Goal: Task Accomplishment & Management: Use online tool/utility

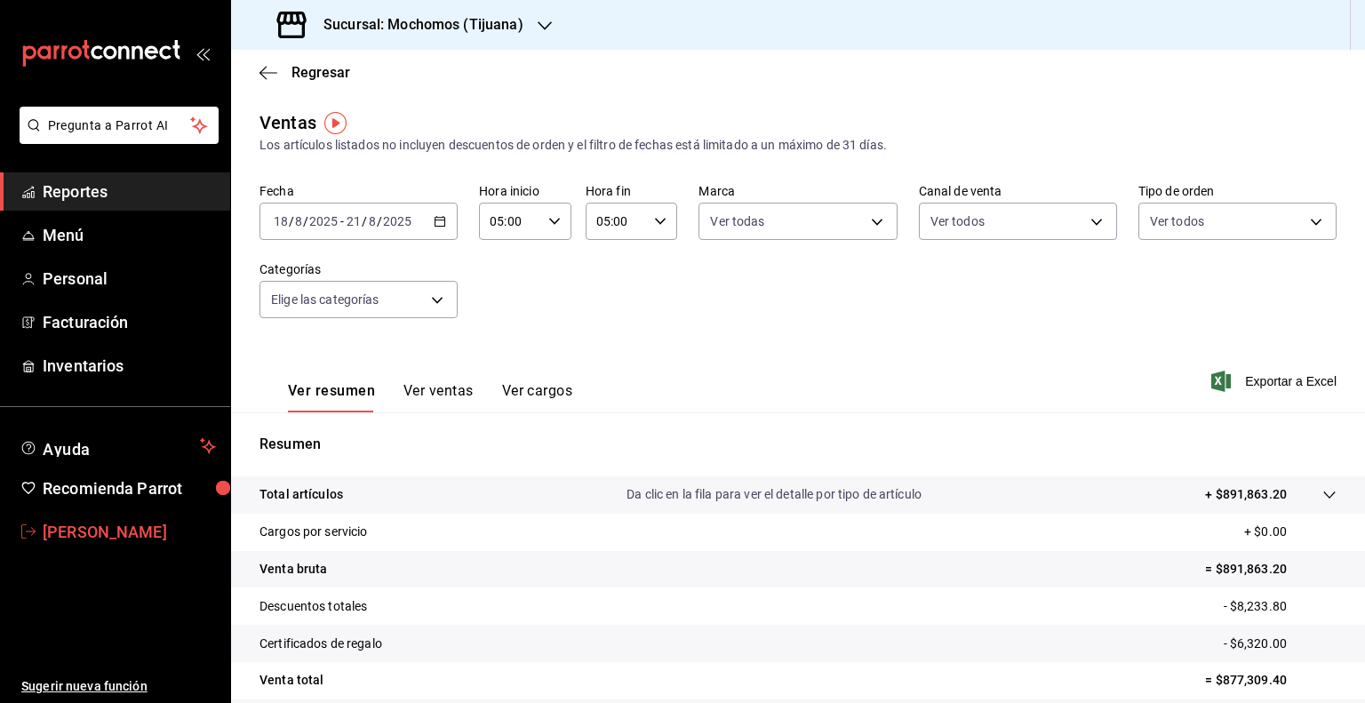
click at [145, 524] on span "[PERSON_NAME]" at bounding box center [129, 532] width 173 height 24
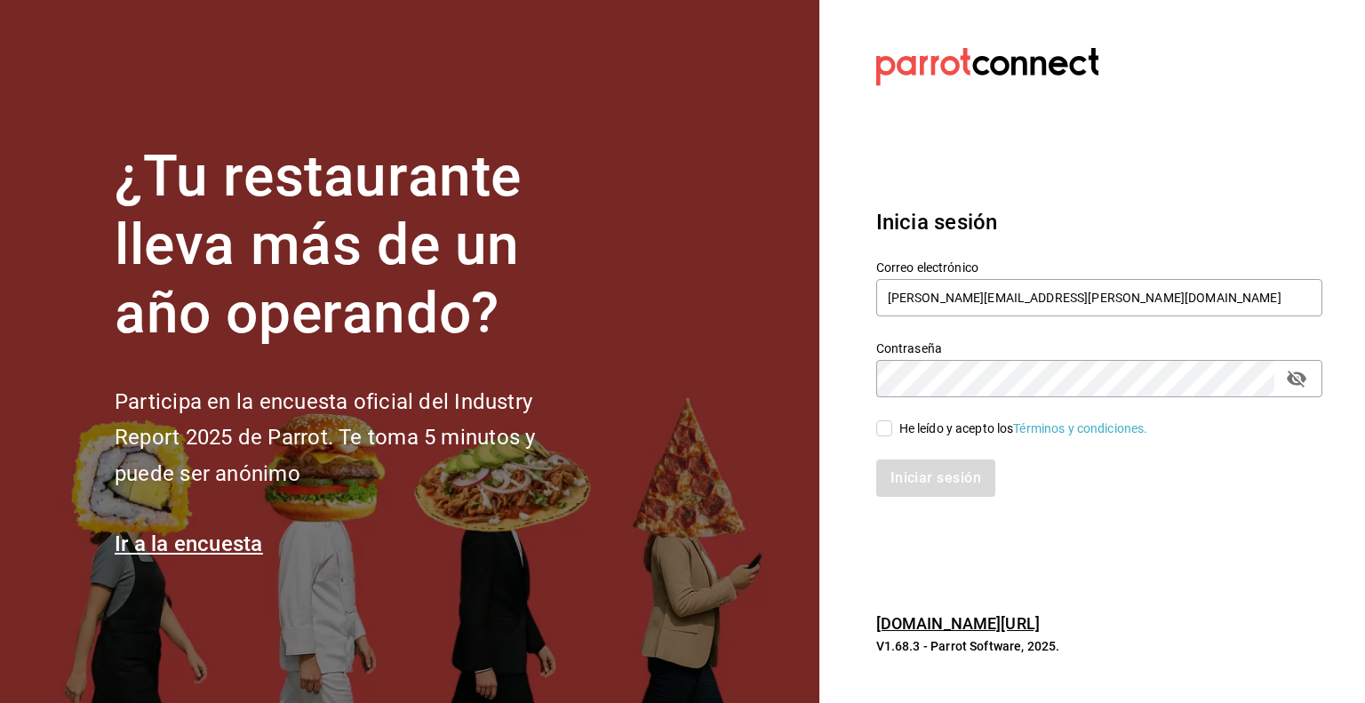
click at [887, 432] on input "He leído y acepto los Términos y condiciones." at bounding box center [884, 428] width 16 height 16
checkbox input "true"
click at [918, 482] on button "Iniciar sesión" at bounding box center [936, 478] width 121 height 37
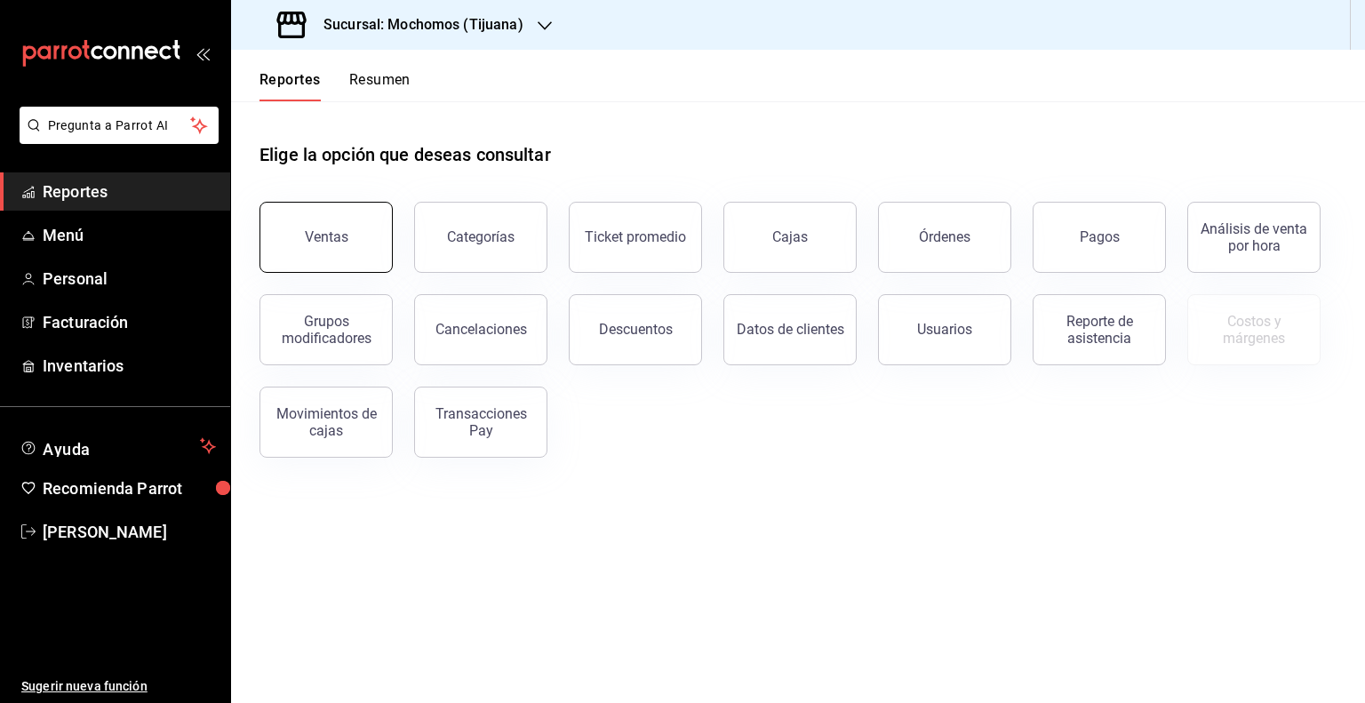
click at [356, 244] on button "Ventas" at bounding box center [326, 237] width 133 height 71
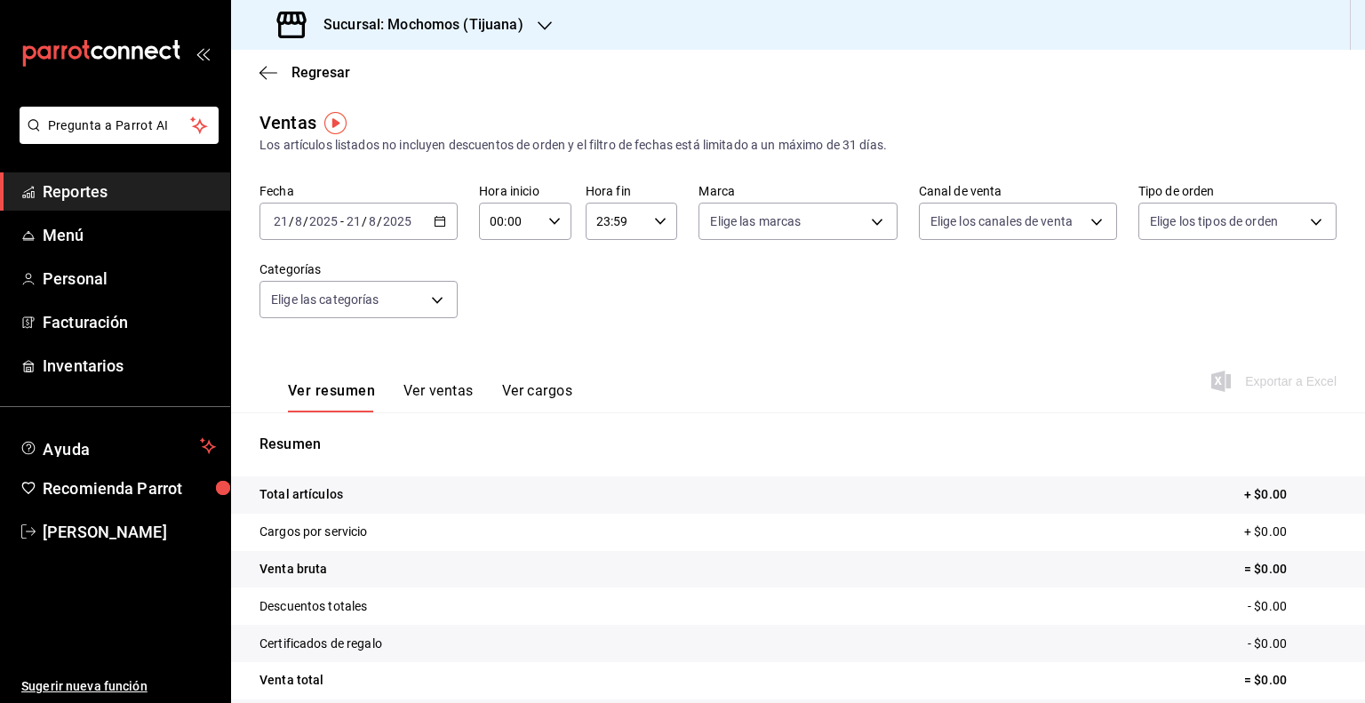
click at [434, 220] on icon "button" at bounding box center [440, 221] width 12 height 12
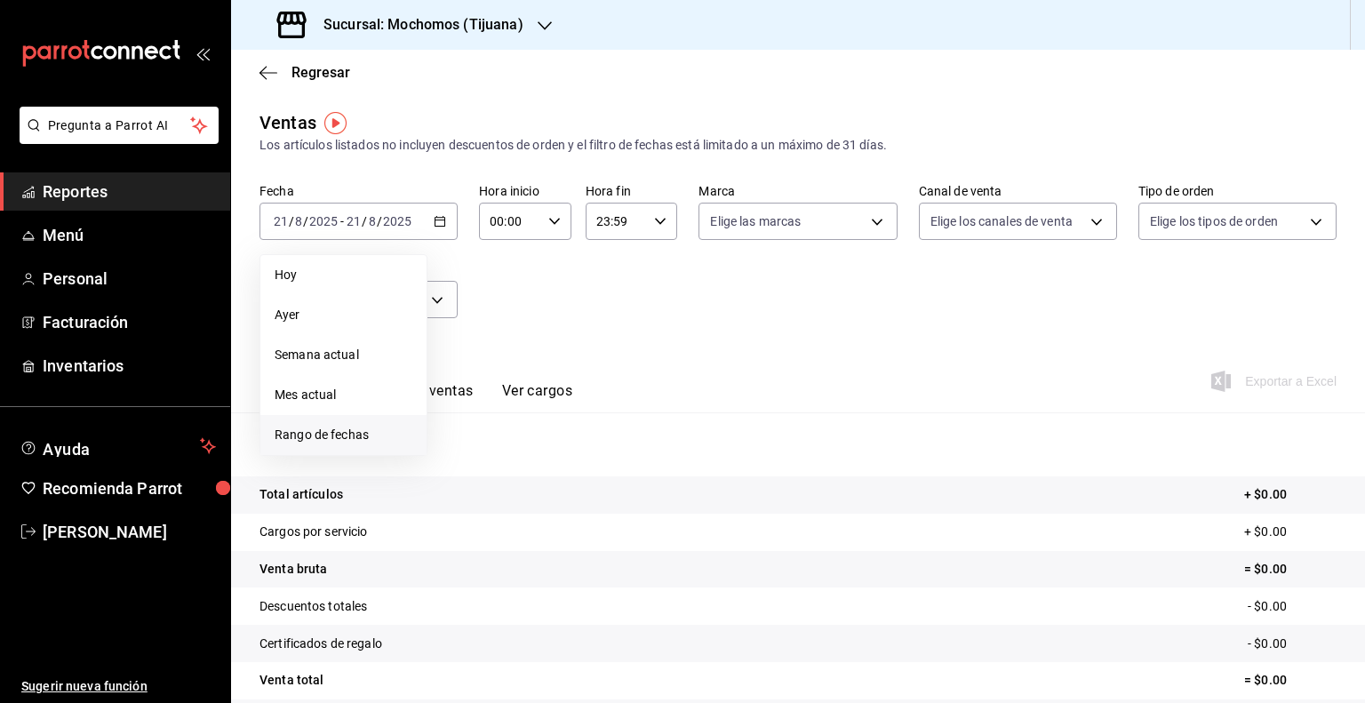
click at [365, 427] on span "Rango de fechas" at bounding box center [344, 435] width 138 height 19
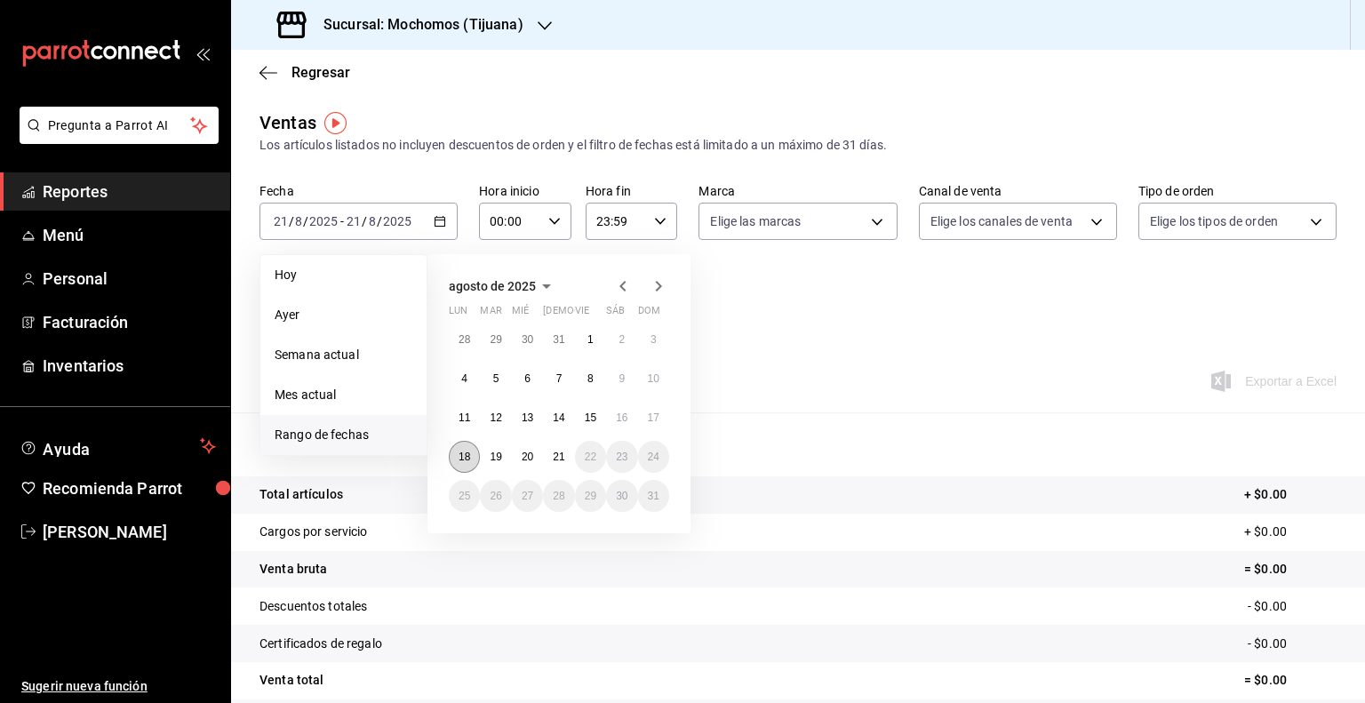
click at [474, 451] on button "18" at bounding box center [464, 457] width 31 height 32
click at [564, 452] on abbr "21" at bounding box center [559, 457] width 12 height 12
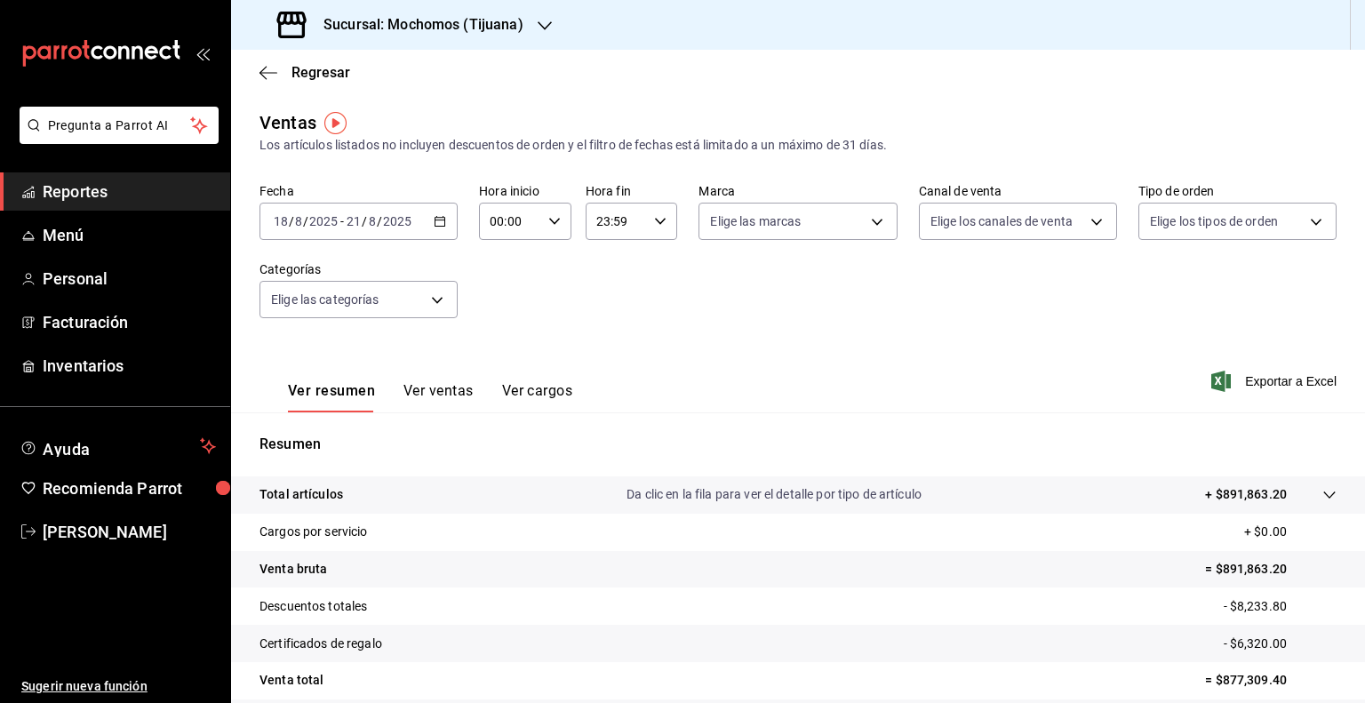
click at [540, 224] on div "00:00 Hora inicio" at bounding box center [525, 221] width 92 height 37
click at [505, 341] on span "05" at bounding box center [499, 334] width 17 height 14
type input "05:00"
click at [653, 216] on div at bounding box center [682, 351] width 1365 height 703
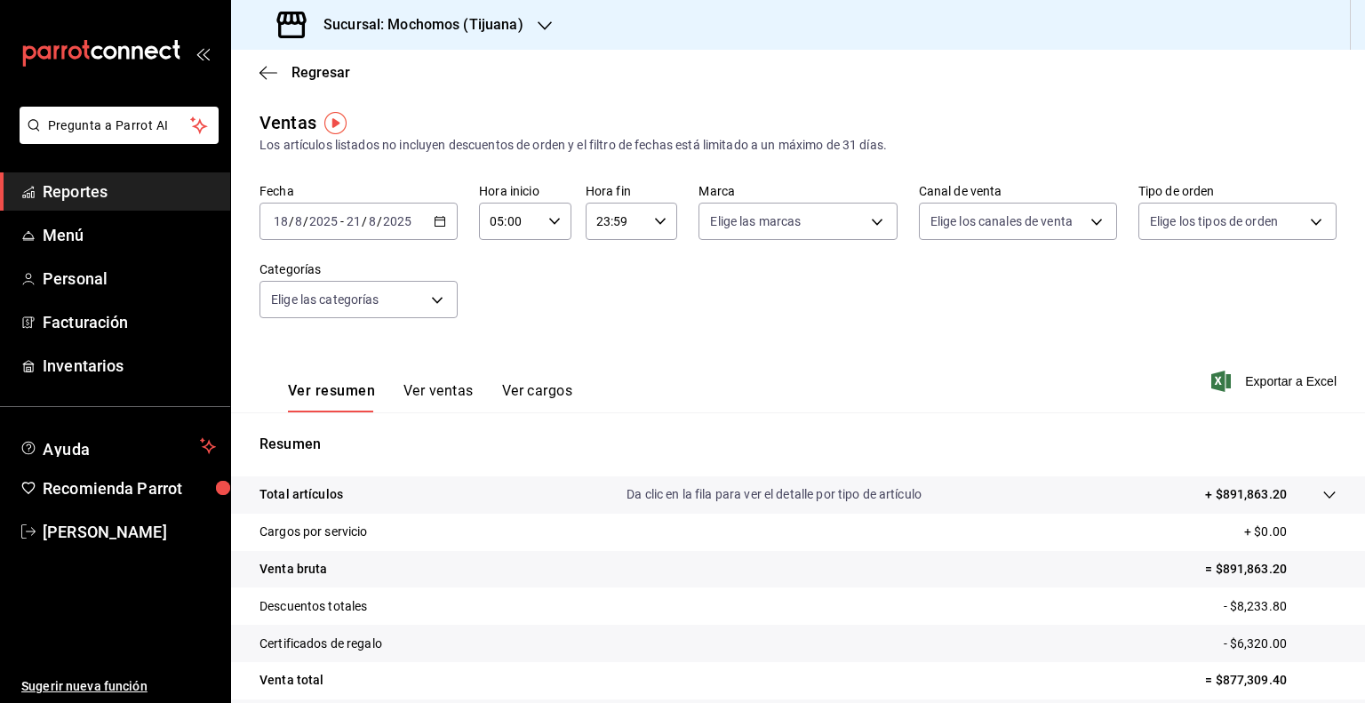
click at [667, 220] on div "23:59 Hora fin" at bounding box center [632, 221] width 92 height 37
click at [604, 367] on span "05" at bounding box center [604, 370] width 17 height 14
click at [651, 264] on span "00" at bounding box center [649, 267] width 17 height 14
type input "05:00"
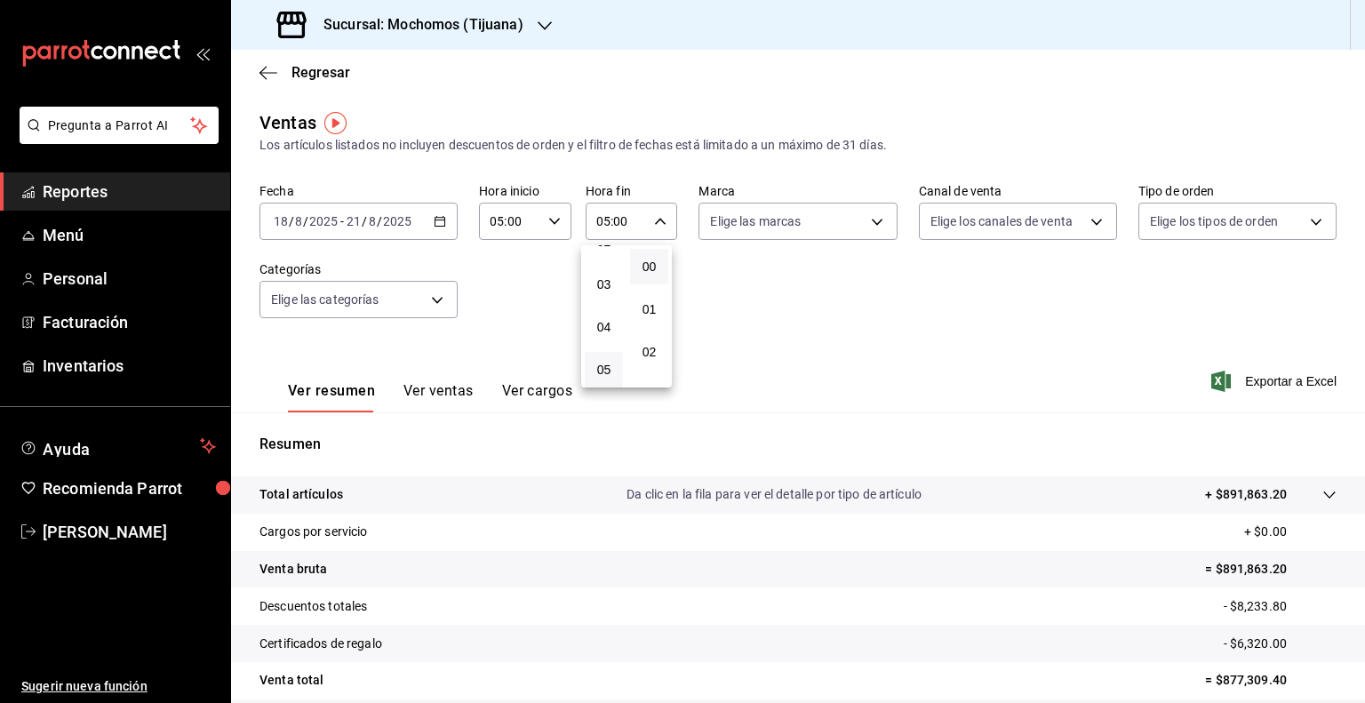
click at [878, 222] on div at bounding box center [682, 351] width 1365 height 703
click at [878, 222] on body "Pregunta a Parrot AI Reportes Menú Personal Facturación Inventarios Ayuda Recom…" at bounding box center [682, 351] width 1365 height 703
click at [797, 295] on li "Ver todas" at bounding box center [791, 288] width 194 height 52
type input "c300ab0f-4e96-434a-ab79-9fec8b673c9f"
checkbox input "true"
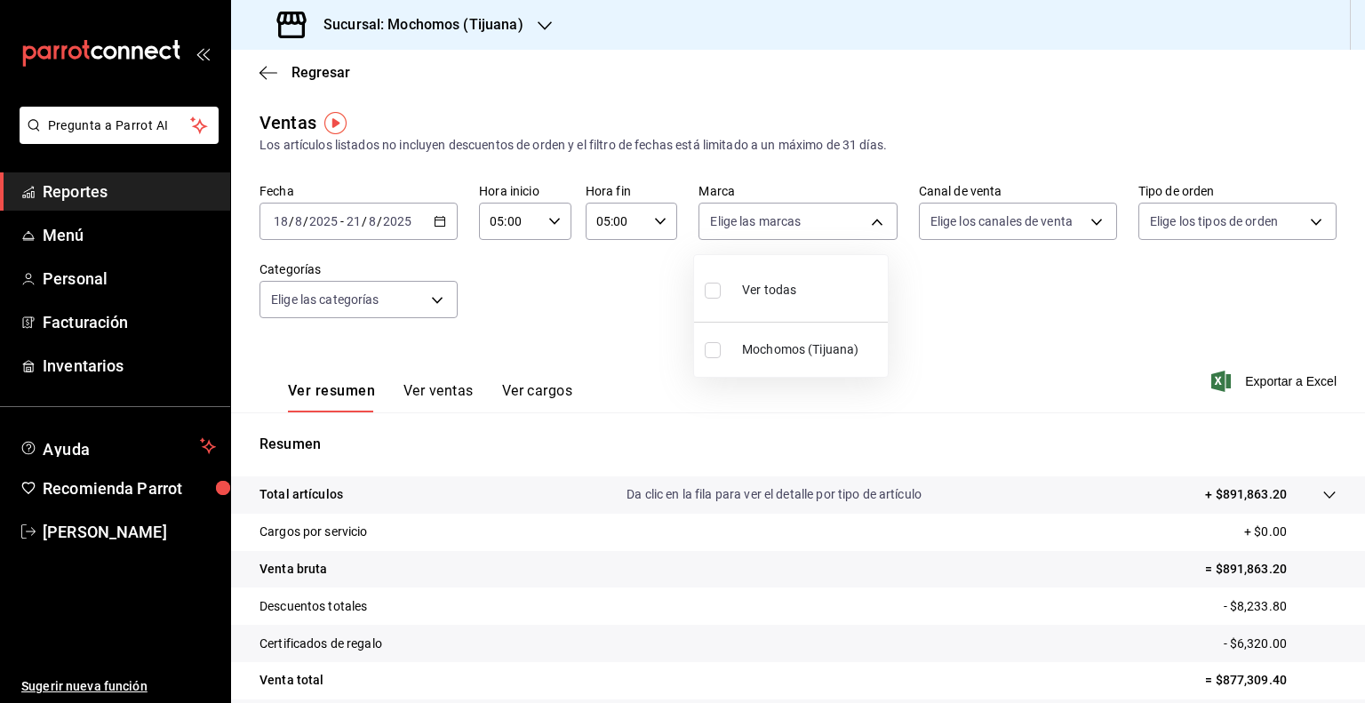
checkbox input "true"
click at [1084, 225] on div at bounding box center [682, 351] width 1365 height 703
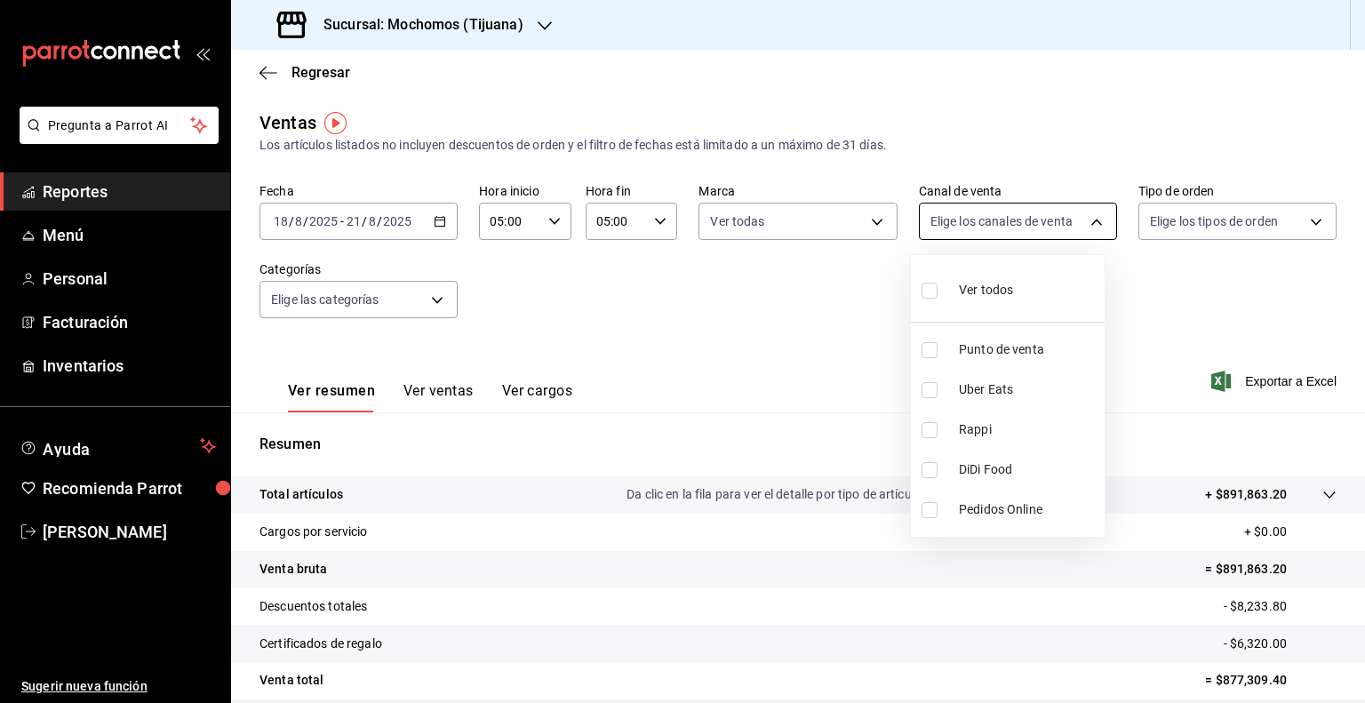
click at [1081, 220] on body "Pregunta a Parrot AI Reportes Menú Personal Facturación Inventarios Ayuda Recom…" at bounding box center [682, 351] width 1365 height 703
click at [1012, 275] on div "Ver todos" at bounding box center [968, 288] width 92 height 38
type input "PARROT,UBER_EATS,RAPPI,DIDI_FOOD,ONLINE"
checkbox input "true"
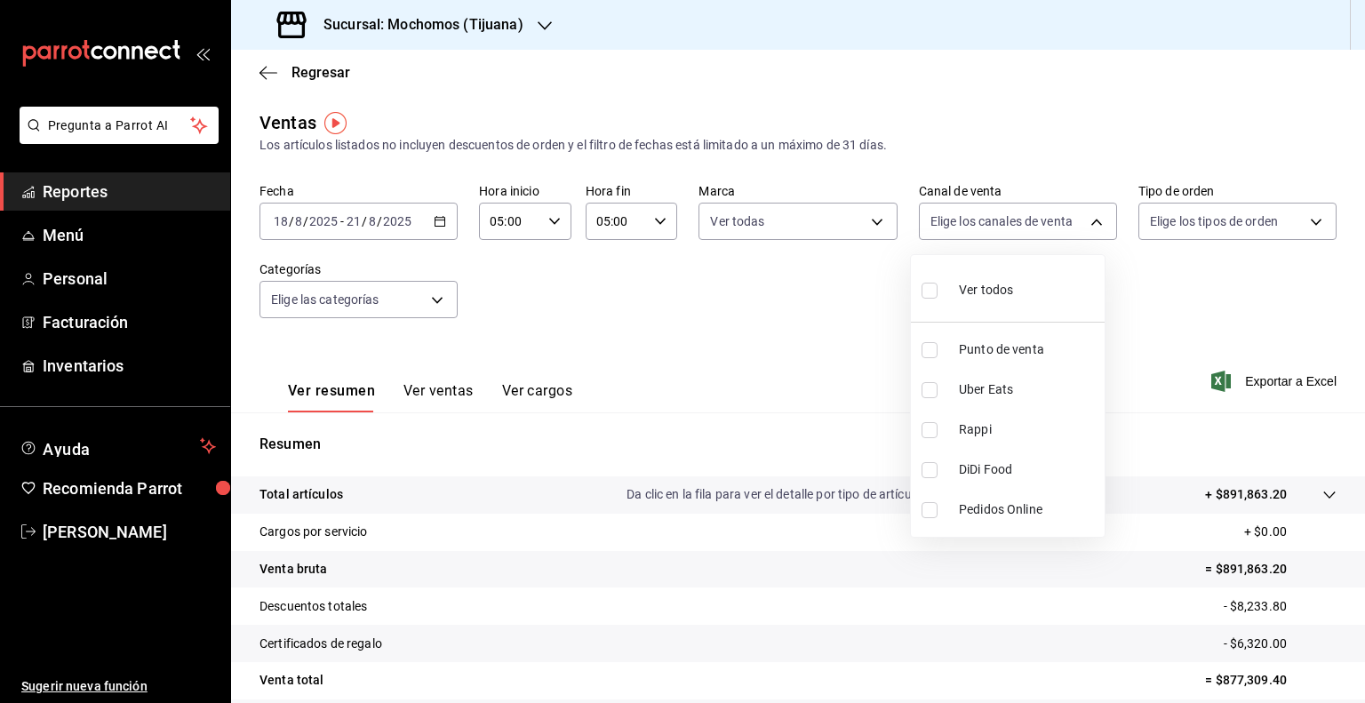
checkbox input "true"
click at [1307, 220] on div at bounding box center [682, 351] width 1365 height 703
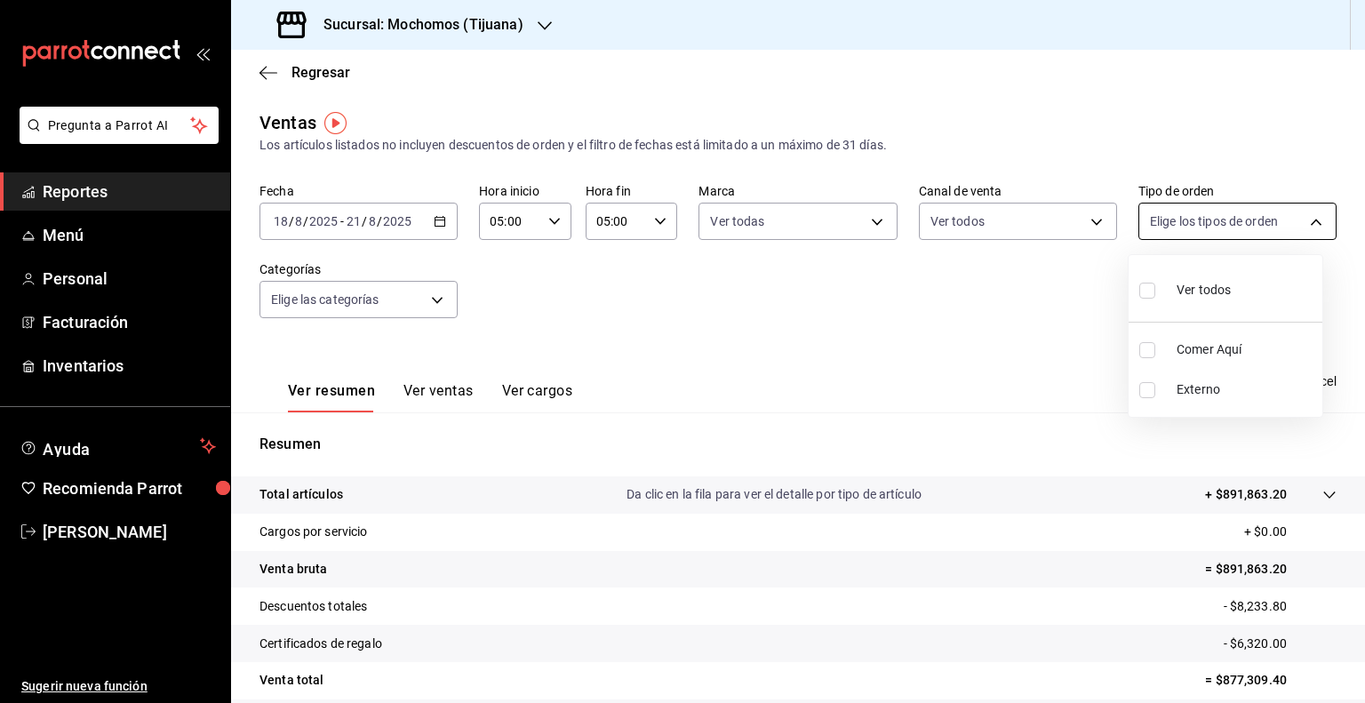
click at [1294, 227] on body "Pregunta a Parrot AI Reportes Menú Personal Facturación Inventarios Ayuda Recom…" at bounding box center [682, 351] width 1365 height 703
click at [1203, 281] on span "Ver todos" at bounding box center [1204, 290] width 54 height 19
type input "59fdec9d-7e45-44f1-b527-5416629fe4e9,EXTERNAL"
checkbox input "true"
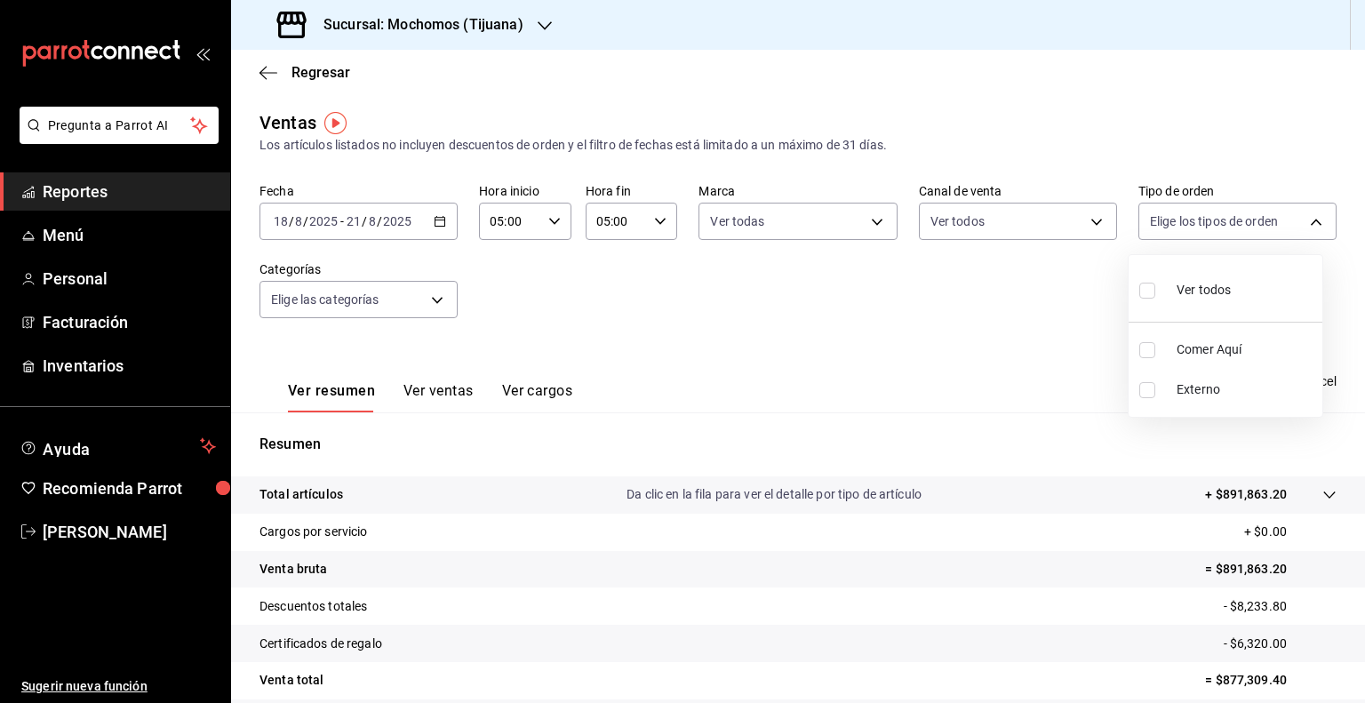
checkbox input "true"
click at [999, 380] on div at bounding box center [682, 351] width 1365 height 703
click at [1245, 383] on span "Exportar a Excel" at bounding box center [1276, 381] width 122 height 21
